Goal: Task Accomplishment & Management: Manage account settings

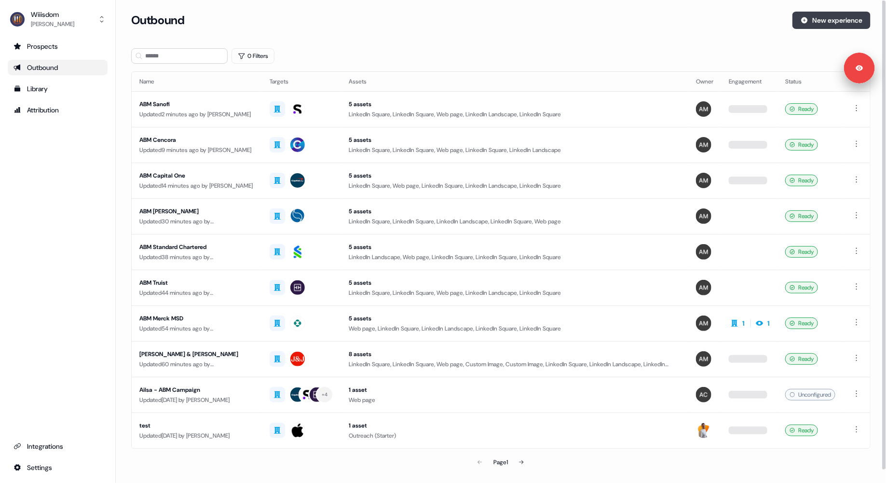
click at [821, 23] on button "New experience" at bounding box center [831, 20] width 78 height 17
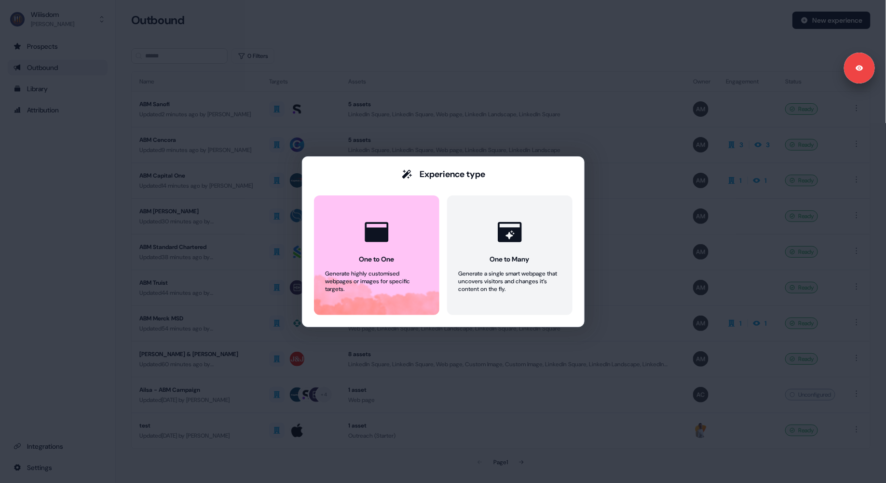
click at [458, 64] on div "Experience type One to One Generate highly customised webpages or images for sp…" at bounding box center [443, 241] width 886 height 483
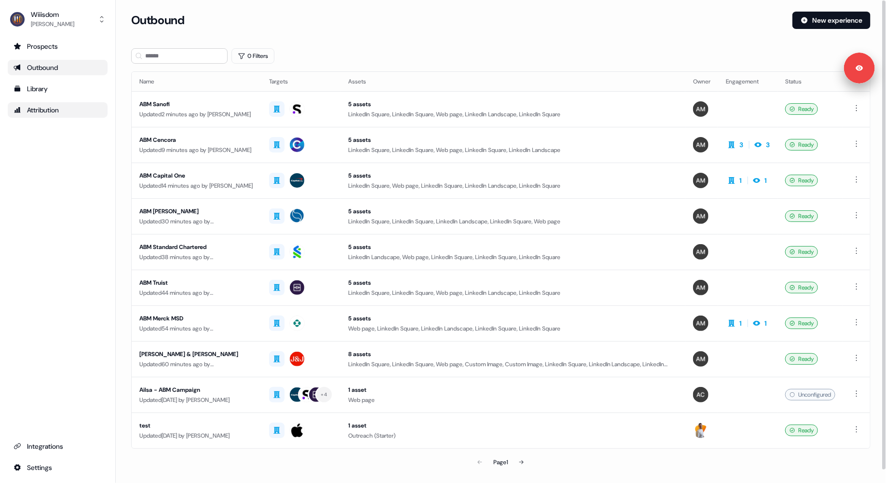
click at [52, 116] on link "Attribution" at bounding box center [58, 109] width 100 height 15
click at [48, 90] on div "Library" at bounding box center [58, 89] width 88 height 10
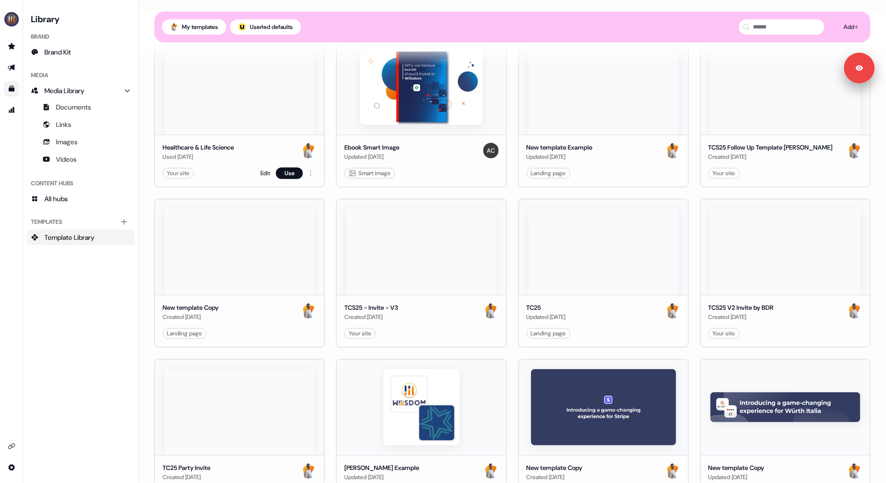
scroll to position [102, 0]
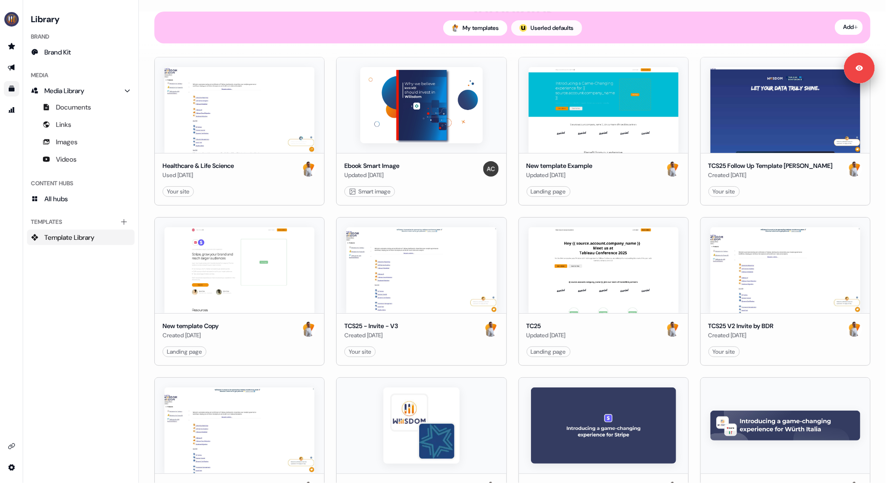
click at [556, 24] on button "; Userled defaults" at bounding box center [546, 27] width 71 height 15
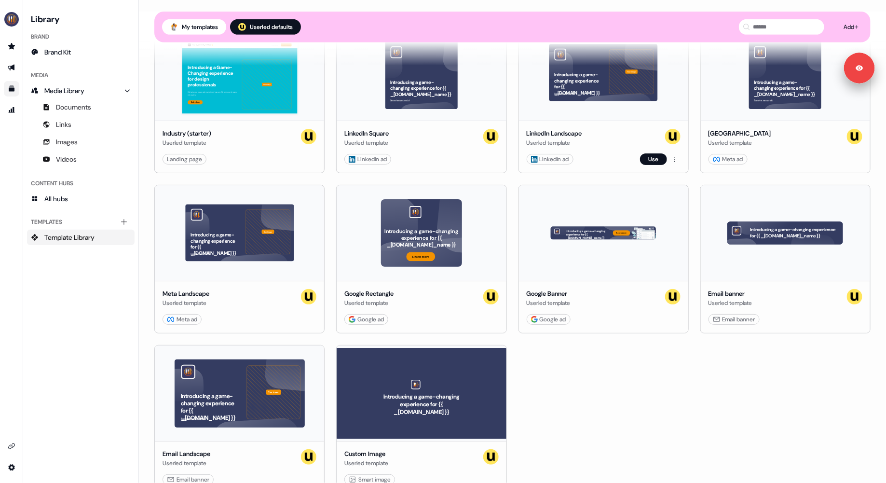
scroll to position [320, 0]
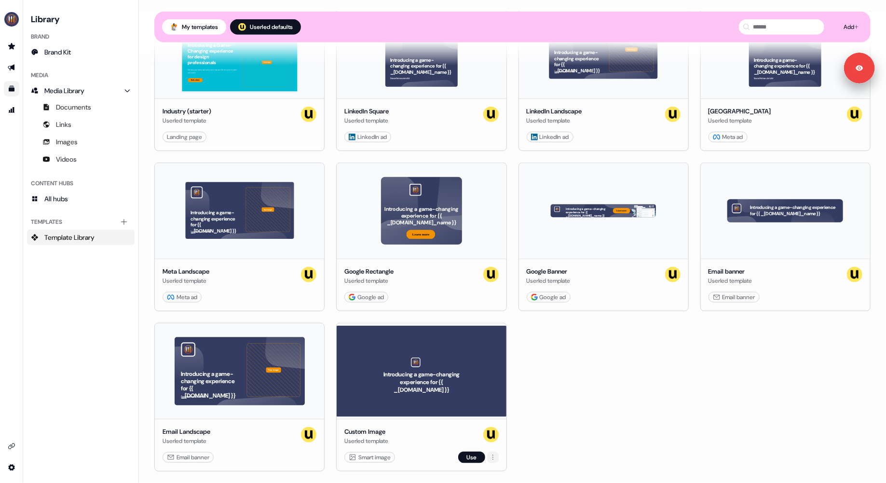
click at [490, 454] on html "For the best experience switch devices to a bigger screen. Go to [DOMAIN_NAME] …" at bounding box center [443, 241] width 886 height 483
click at [499, 471] on div "Duplicate" at bounding box center [530, 471] width 84 height 15
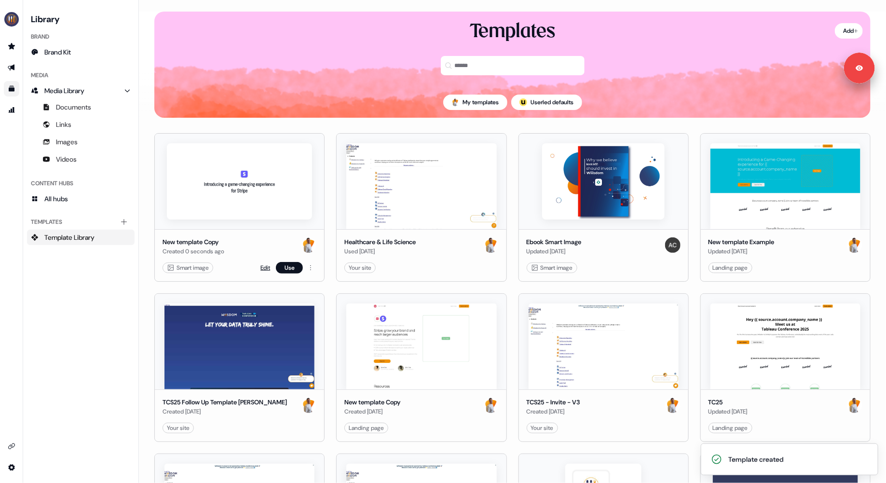
click at [264, 267] on link "Edit" at bounding box center [265, 268] width 10 height 10
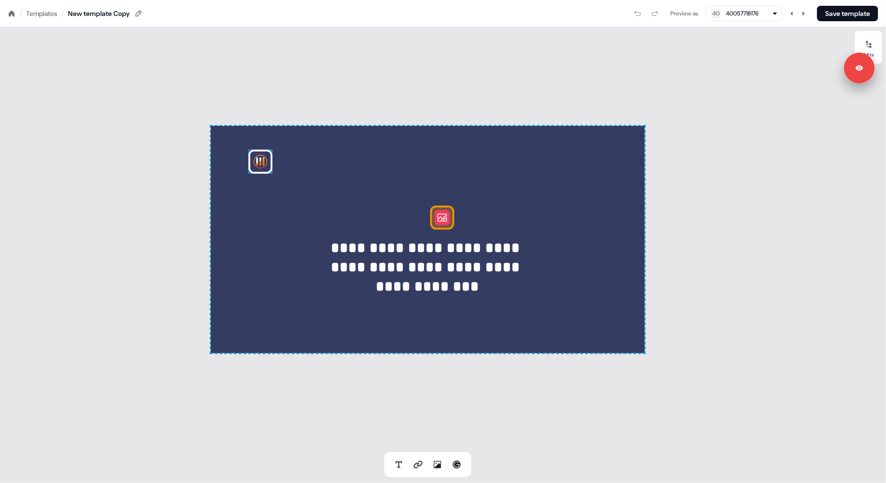
drag, startPoint x: 411, startPoint y: 215, endPoint x: 402, endPoint y: 214, distance: 8.7
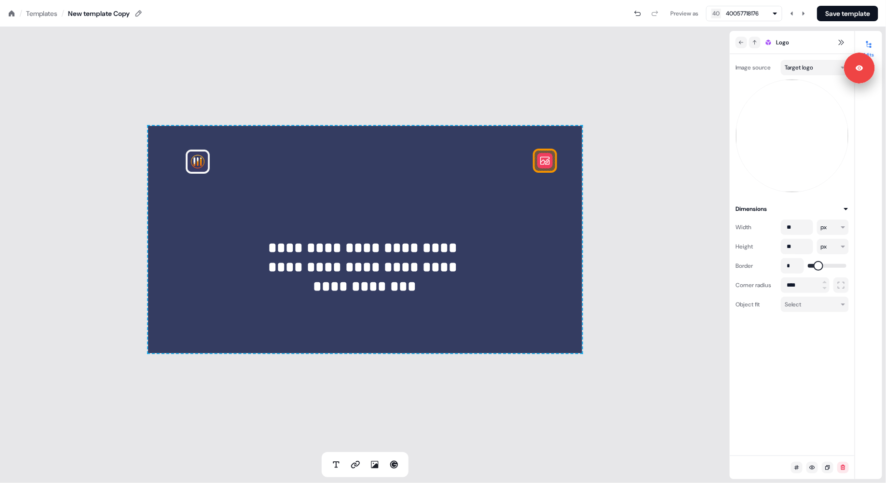
click at [548, 196] on div "**********" at bounding box center [365, 239] width 434 height 227
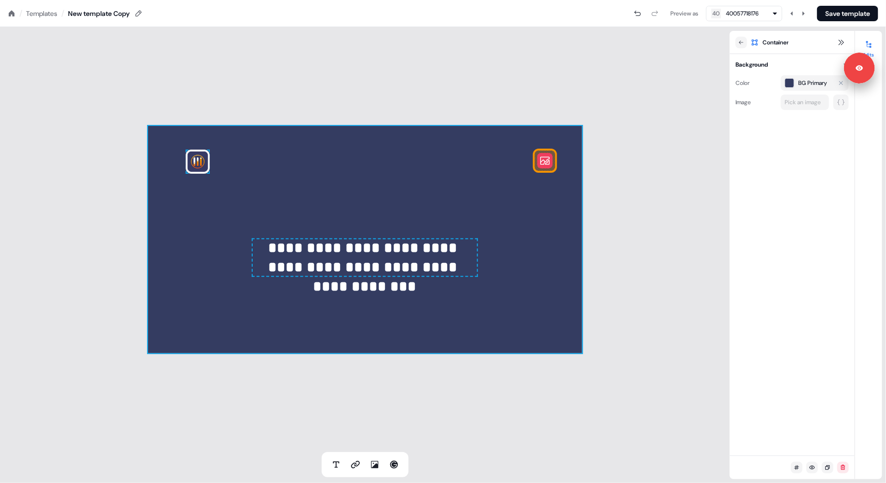
click at [810, 80] on span "BG Primary" at bounding box center [812, 83] width 29 height 10
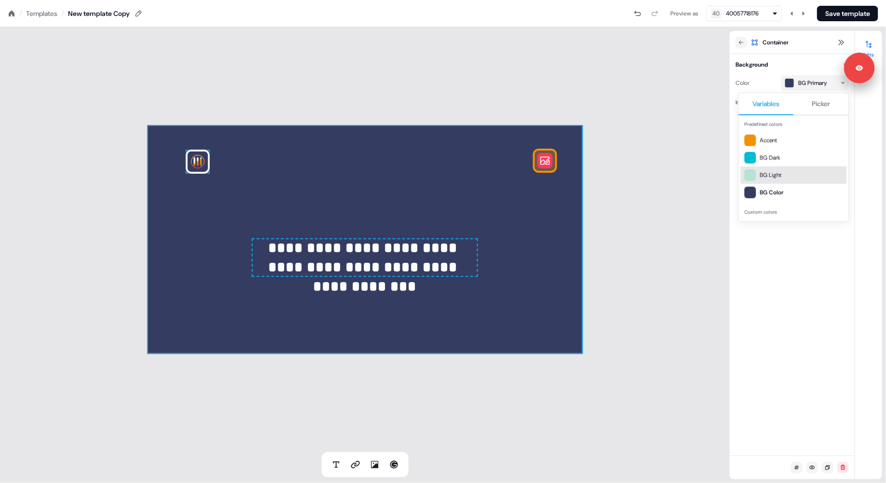
click at [765, 171] on span "BG Light" at bounding box center [801, 175] width 83 height 10
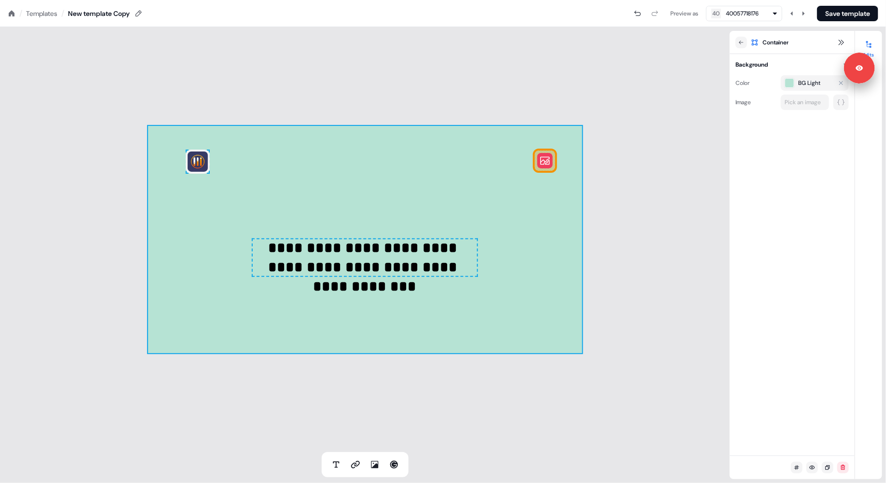
click at [802, 86] on span "BG Light" at bounding box center [809, 83] width 22 height 10
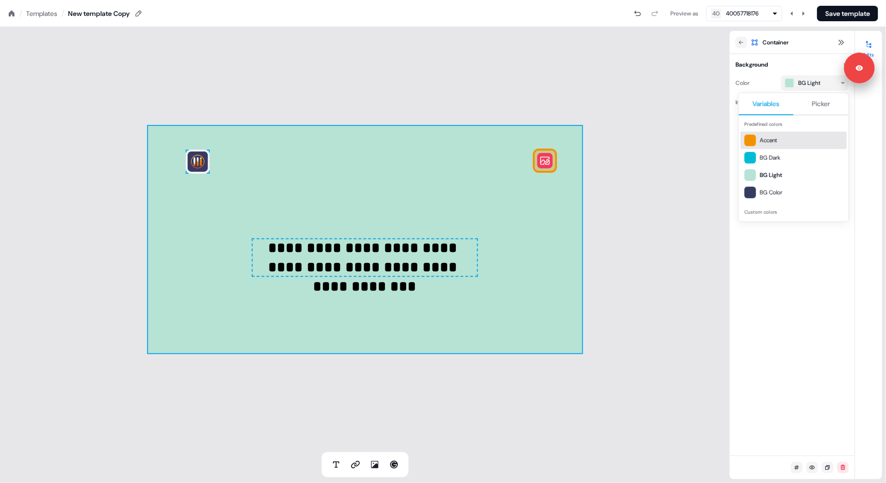
click at [824, 100] on span "Picker" at bounding box center [821, 104] width 18 height 10
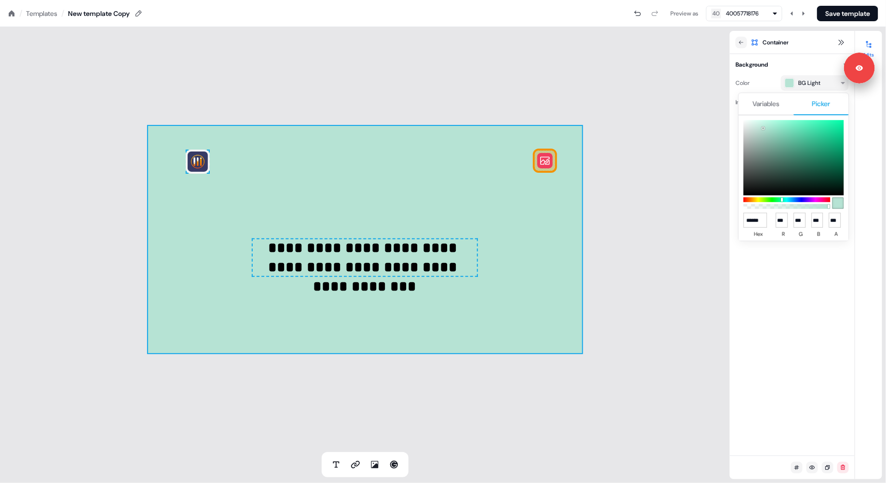
click at [771, 105] on span "Variables" at bounding box center [766, 104] width 27 height 10
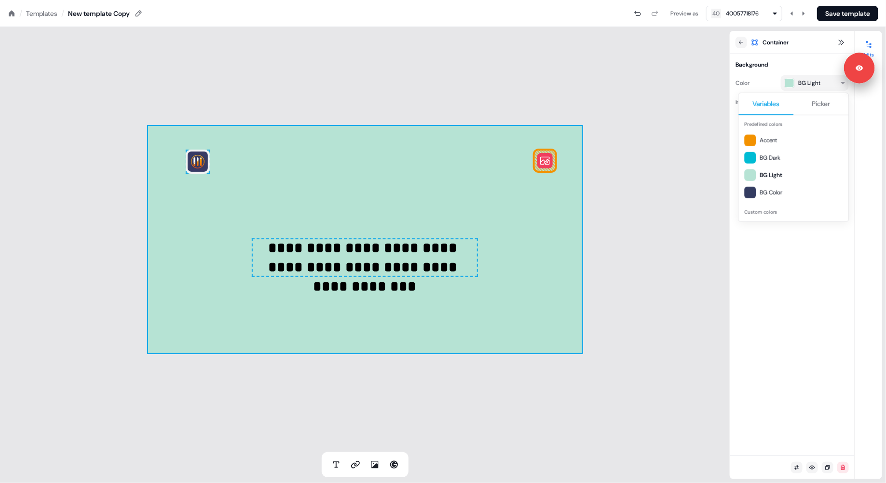
click at [856, 0] on html "**********" at bounding box center [443, 0] width 886 height 0
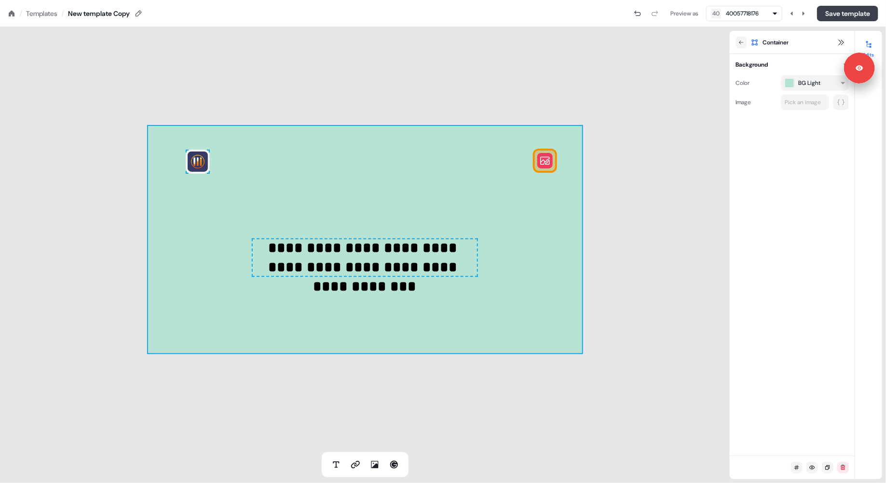
click at [851, 12] on button "Save template" at bounding box center [847, 13] width 61 height 15
click at [35, 16] on div "Templates" at bounding box center [41, 14] width 31 height 10
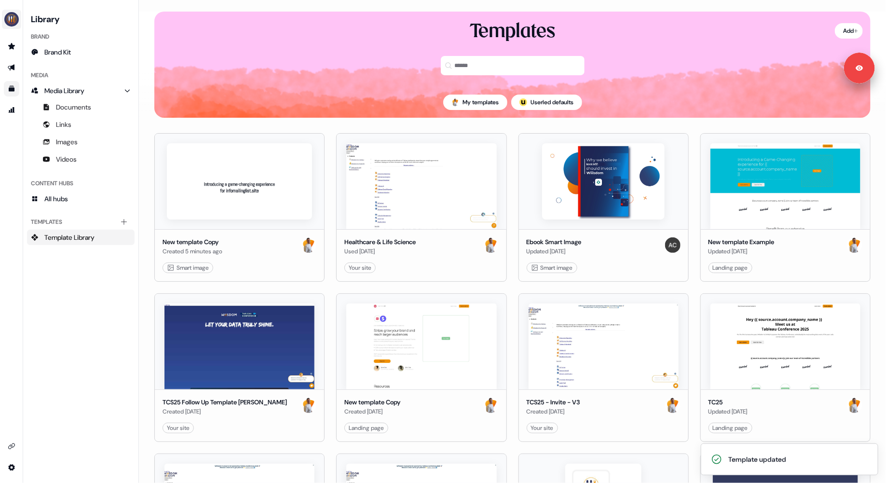
click at [12, 18] on img "side nav menu" at bounding box center [11, 19] width 15 height 15
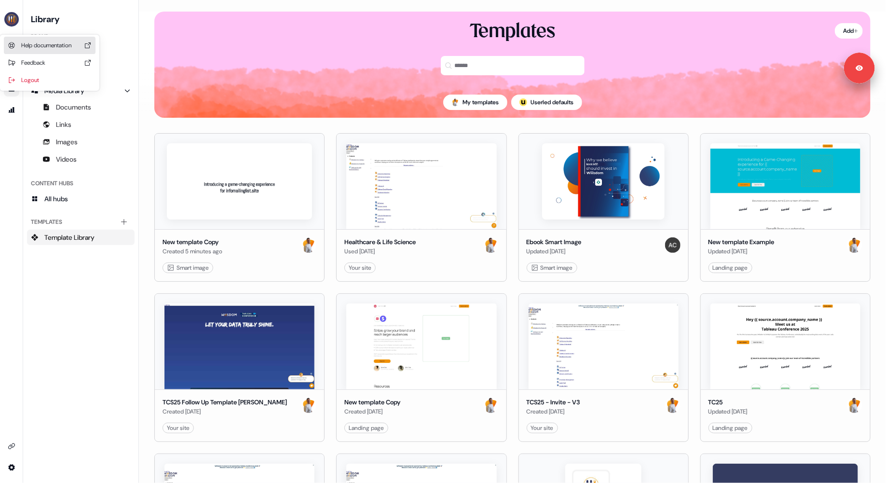
click at [34, 44] on div "Help documentation" at bounding box center [50, 45] width 92 height 17
click at [14, 25] on img "side nav menu" at bounding box center [11, 19] width 15 height 15
click at [53, 14] on nav "Help documentation Feedback Logout Library Brand Brand Kit Media Media Library …" at bounding box center [69, 241] width 139 height 483
click at [14, 25] on img "side nav menu" at bounding box center [11, 19] width 15 height 15
click at [42, 76] on div "Logout" at bounding box center [50, 79] width 92 height 17
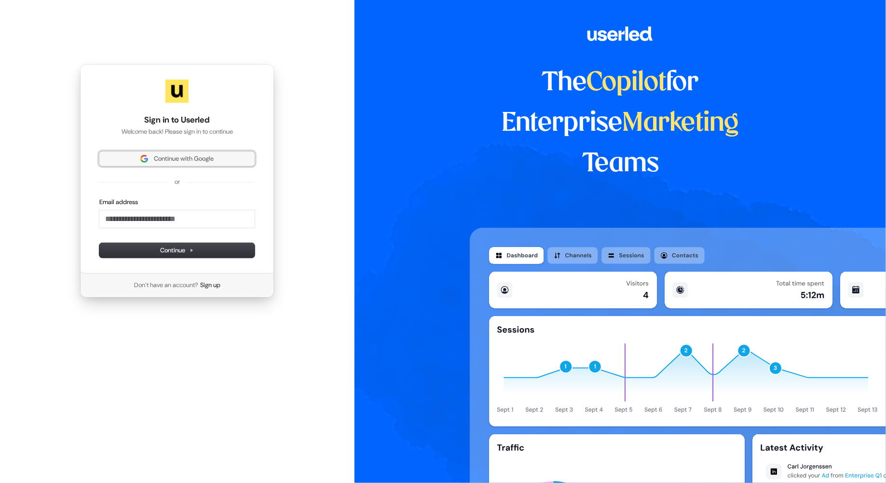
click at [226, 160] on span "Continue with Google" at bounding box center [177, 158] width 144 height 9
